Goal: Task Accomplishment & Management: Complete application form

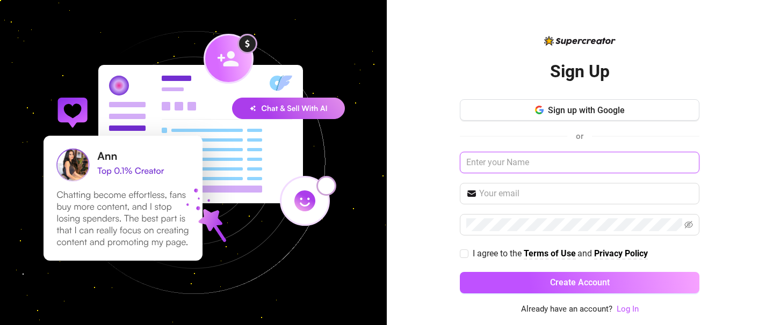
click at [585, 172] on input "text" at bounding box center [579, 162] width 239 height 21
type input "[PERSON_NAME]"
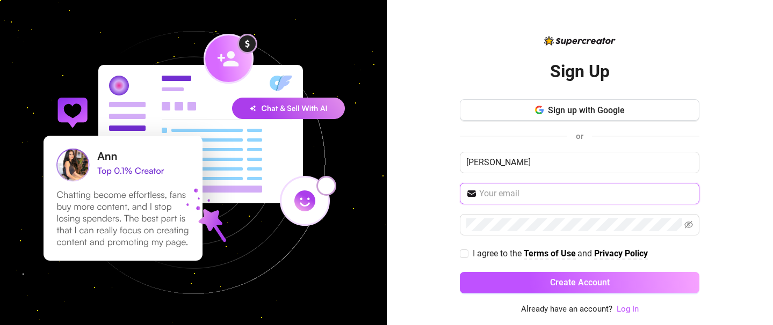
click at [552, 193] on input "text" at bounding box center [586, 193] width 214 height 13
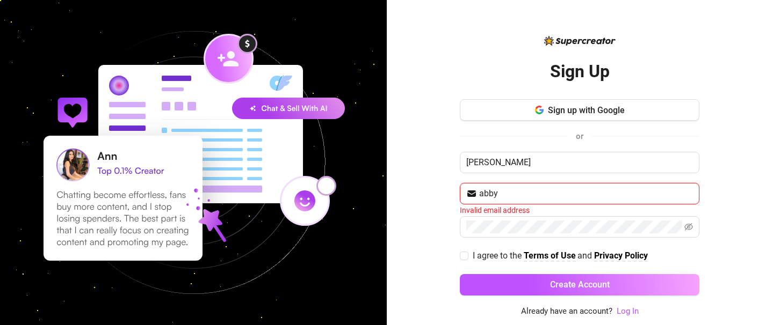
type input "[EMAIL_ADDRESS][DOMAIN_NAME]"
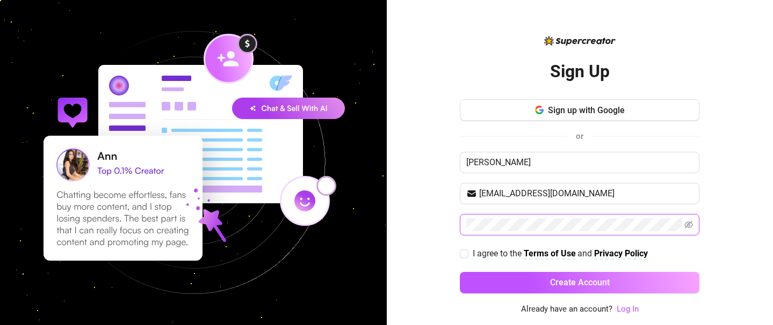
click at [460, 272] on button "Create Account" at bounding box center [579, 282] width 239 height 21
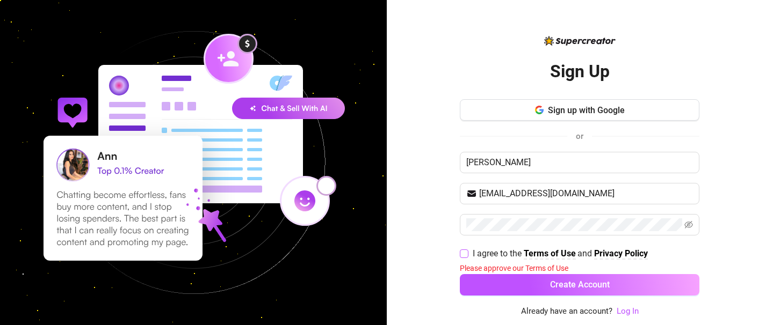
click at [464, 252] on input "I agree to the Terms of Use and Privacy Policy" at bounding box center [464, 254] width 8 height 8
checkbox input "true"
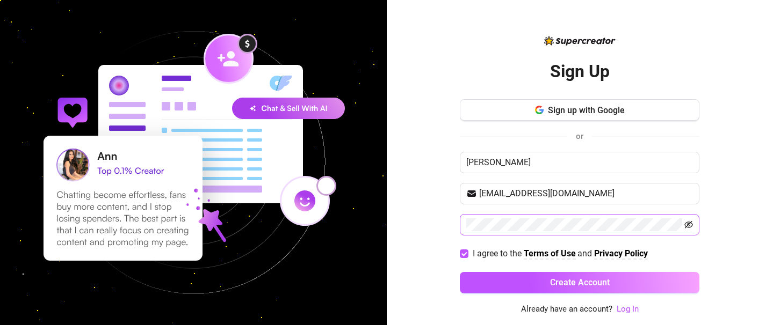
click at [689, 226] on icon "eye-invisible" at bounding box center [688, 225] width 9 height 9
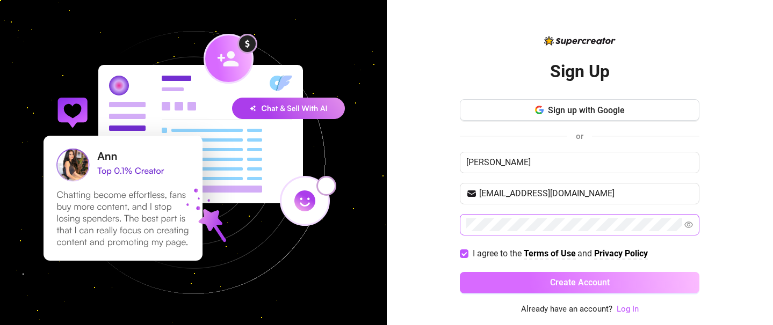
click at [641, 280] on button "Create Account" at bounding box center [579, 282] width 239 height 21
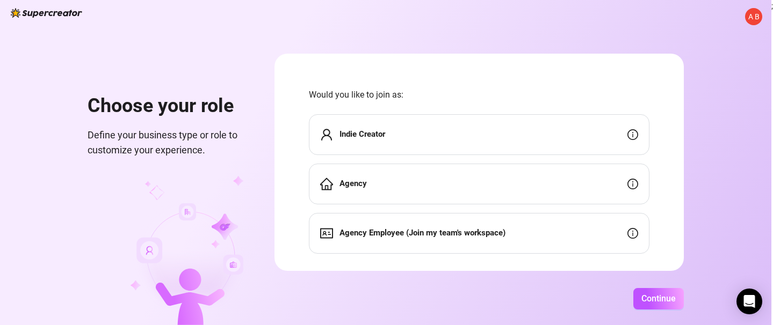
click at [593, 145] on div "Indie Creator" at bounding box center [479, 134] width 340 height 41
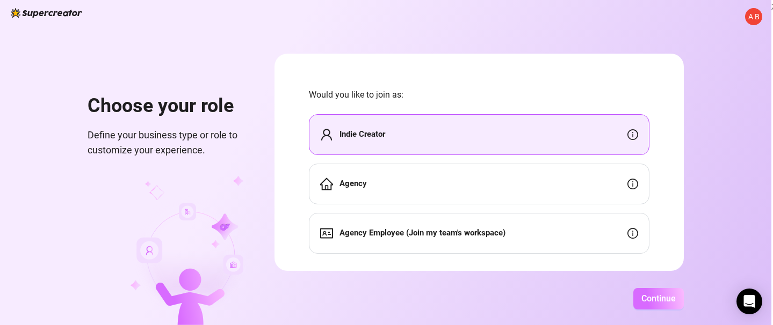
click at [671, 293] on button "Continue" at bounding box center [658, 298] width 50 height 21
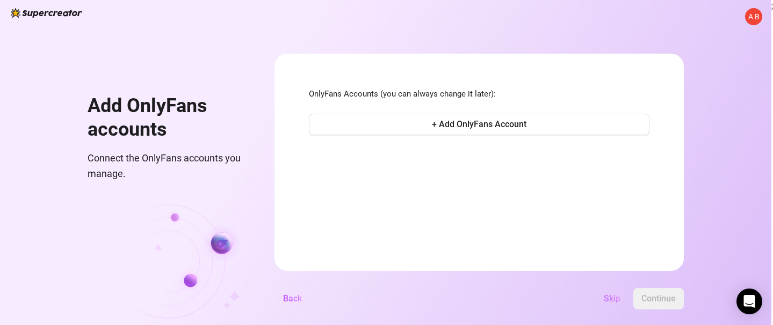
click at [611, 300] on span "Skip" at bounding box center [612, 299] width 17 height 10
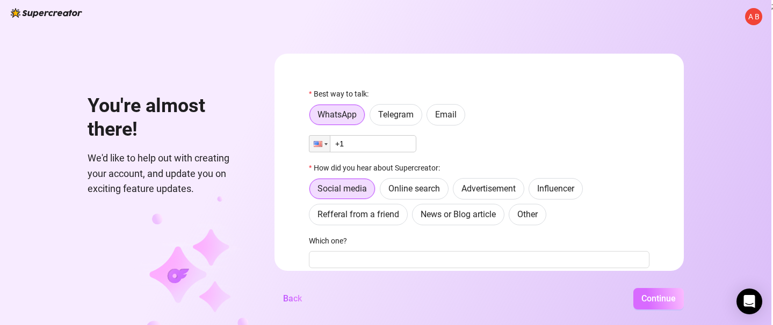
click at [659, 300] on span "Continue" at bounding box center [658, 299] width 34 height 10
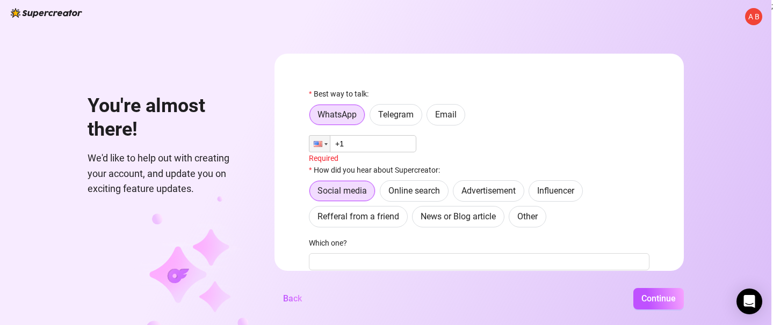
click at [368, 138] on input "+1" at bounding box center [362, 143] width 107 height 17
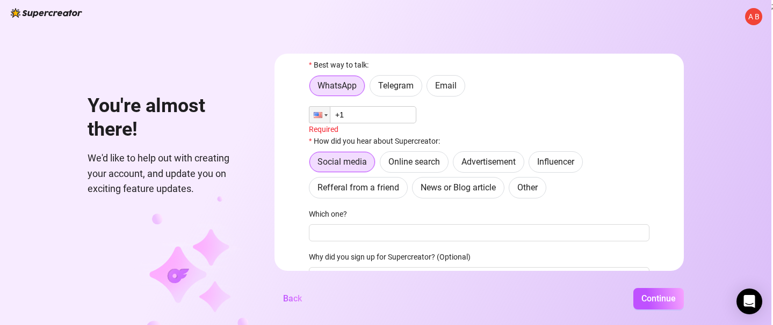
scroll to position [34, 0]
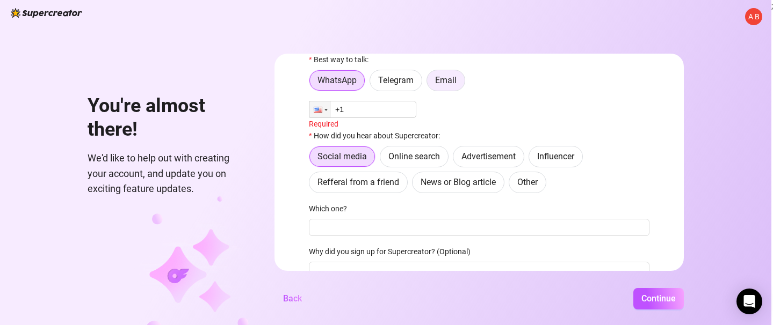
click at [437, 85] on span "Email" at bounding box center [445, 80] width 21 height 10
click at [430, 83] on input "Email" at bounding box center [430, 83] width 0 height 0
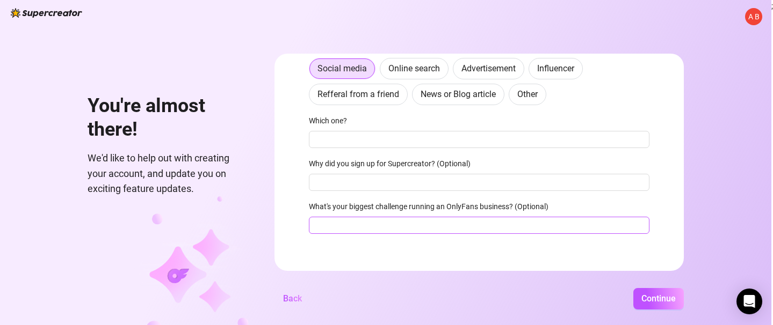
scroll to position [98, 0]
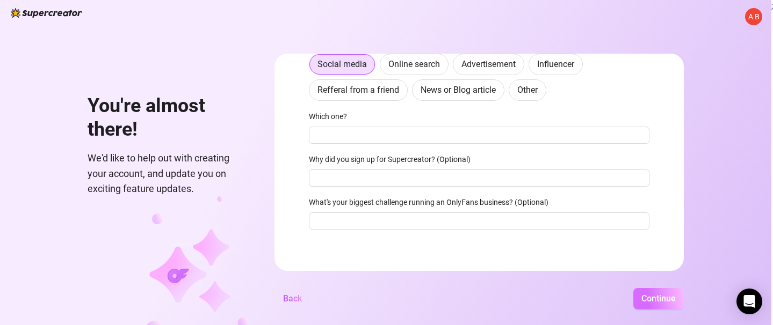
click at [651, 295] on span "Continue" at bounding box center [658, 299] width 34 height 10
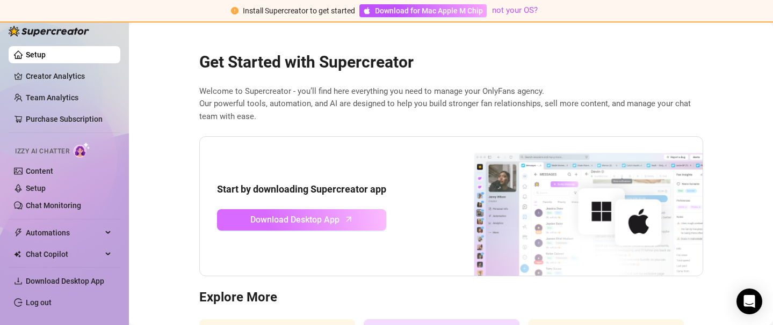
click at [278, 226] on span "Download Desktop App" at bounding box center [294, 219] width 89 height 13
